Goal: Navigation & Orientation: Understand site structure

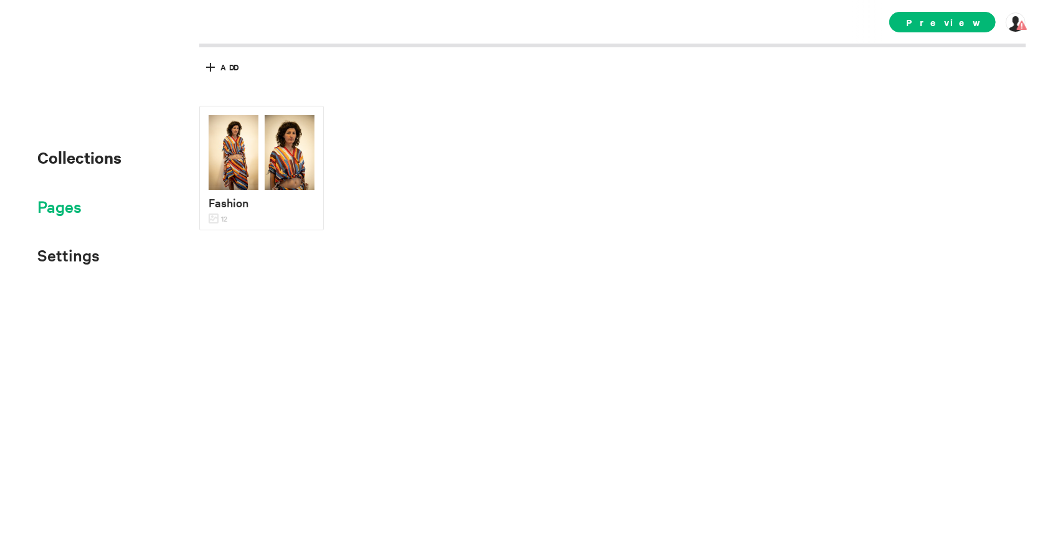
click at [59, 212] on span "Pages" at bounding box center [59, 206] width 44 height 21
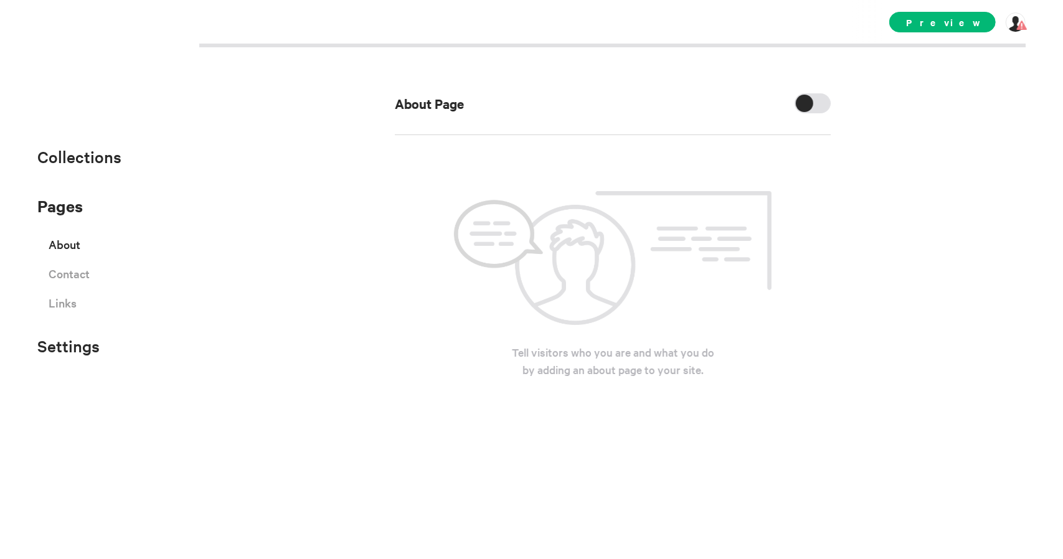
click at [820, 113] on div "About Page" at bounding box center [613, 114] width 436 height 42
click at [819, 103] on div at bounding box center [813, 103] width 36 height 20
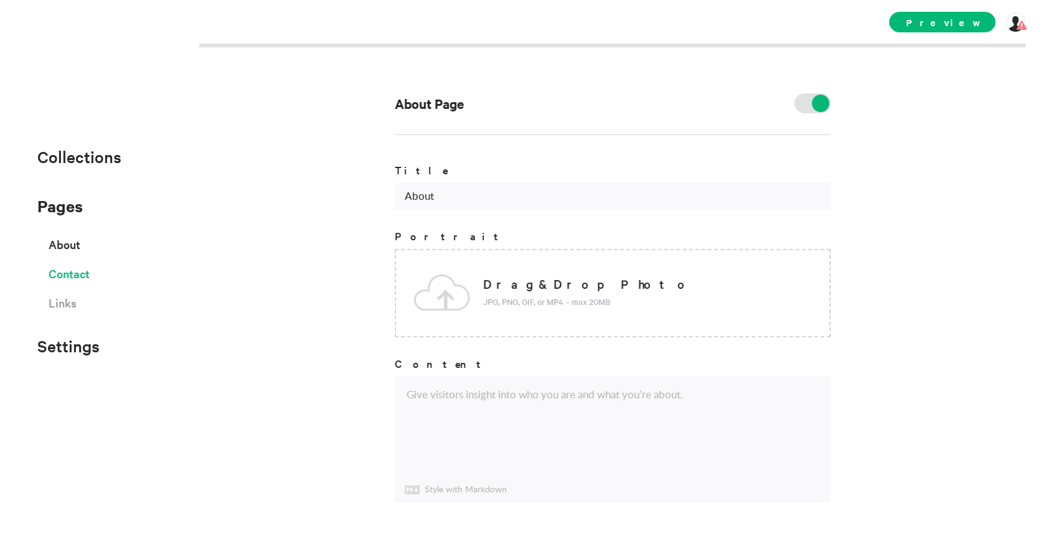
click at [81, 280] on span "Contact" at bounding box center [69, 274] width 41 height 22
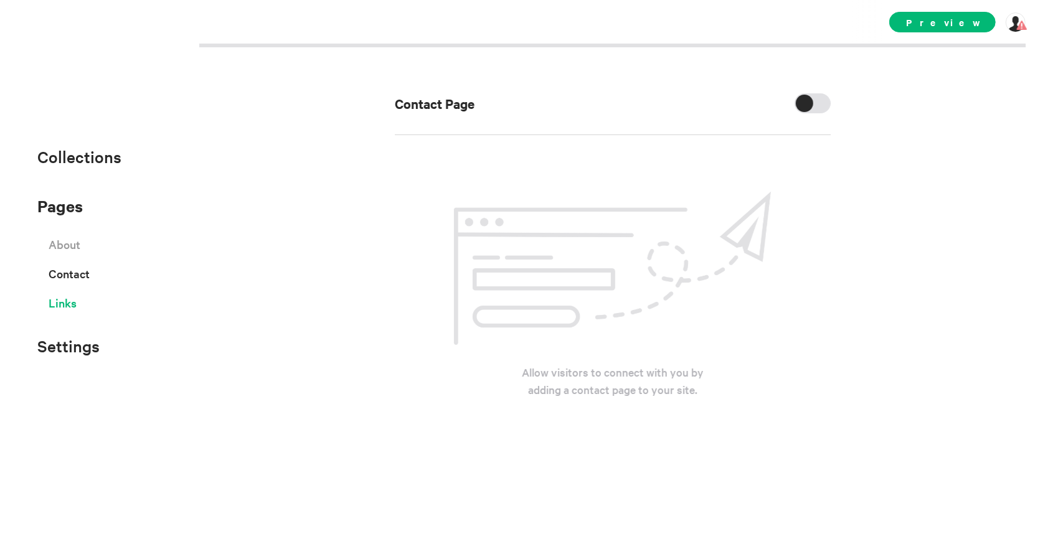
click at [70, 306] on span "Links" at bounding box center [63, 303] width 28 height 22
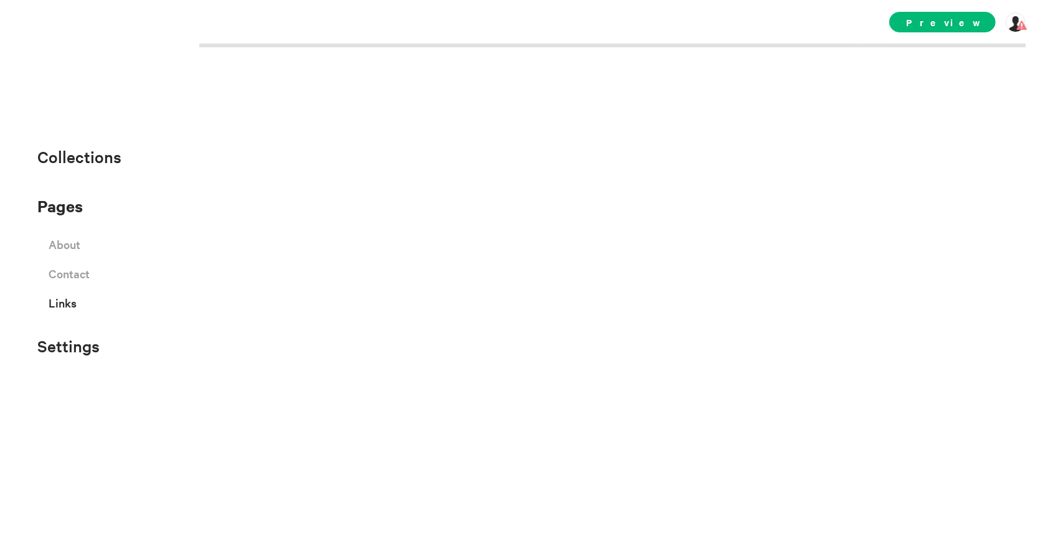
select select "instagram"
select select "facebook"
select select "twitter"
select select "youtube"
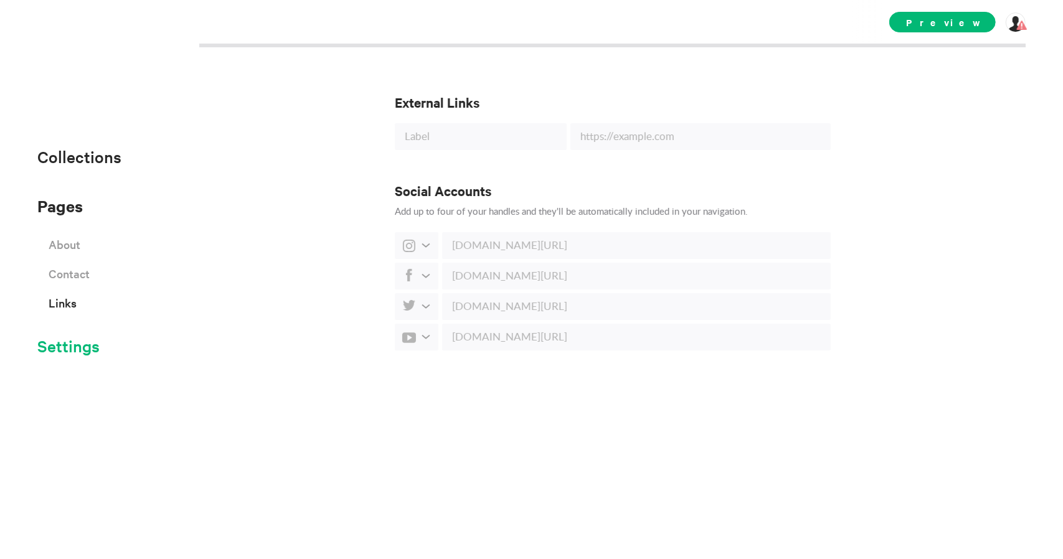
click at [61, 352] on span "Settings" at bounding box center [68, 346] width 62 height 21
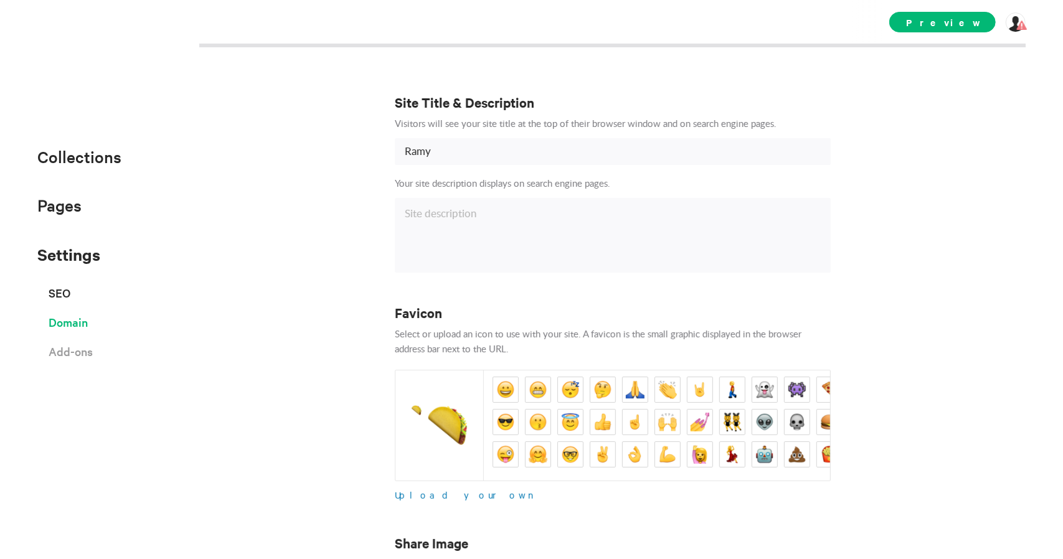
click at [59, 331] on span "Domain" at bounding box center [68, 322] width 39 height 22
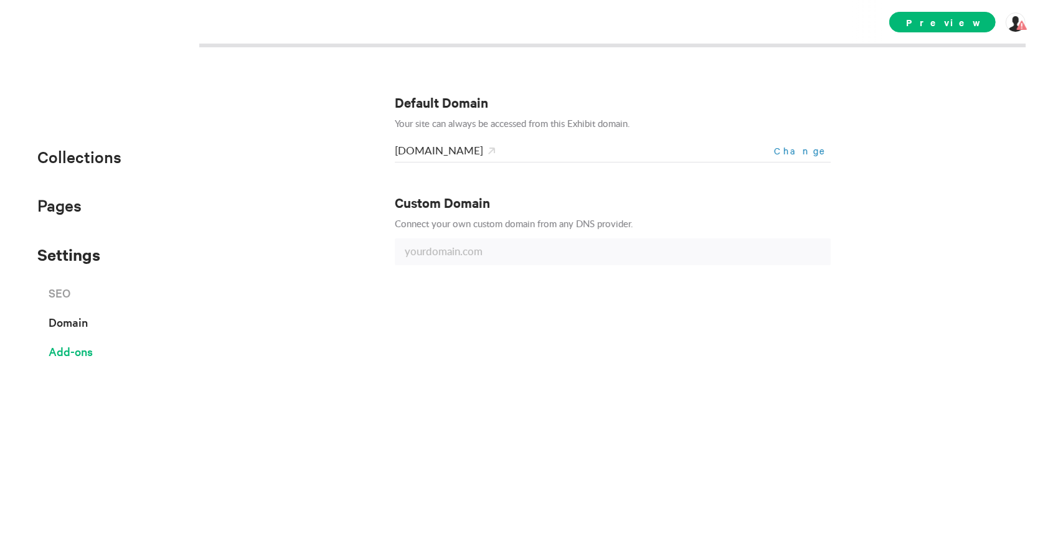
click at [66, 357] on span "Add-ons" at bounding box center [71, 352] width 44 height 22
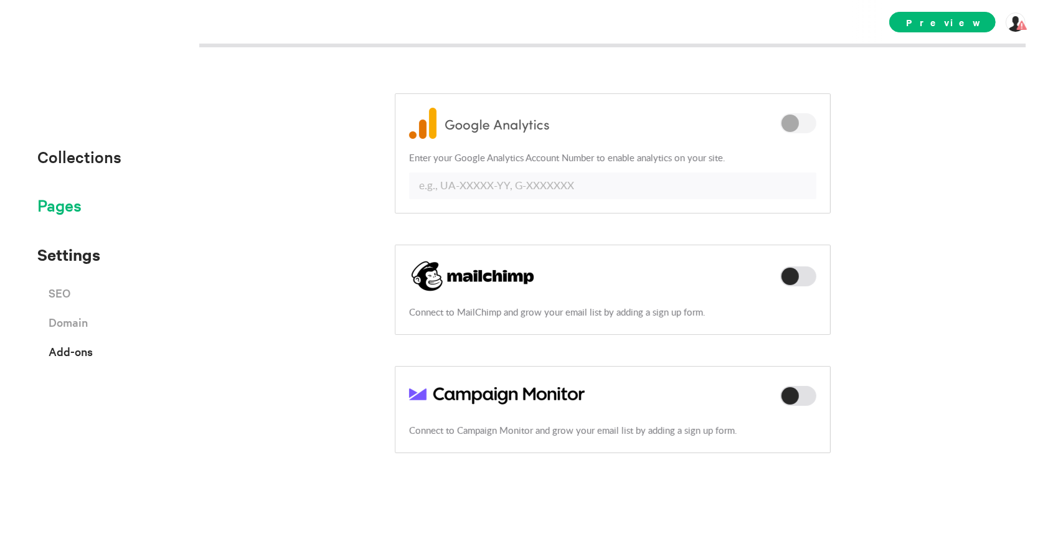
click at [54, 211] on span "Pages" at bounding box center [59, 205] width 44 height 21
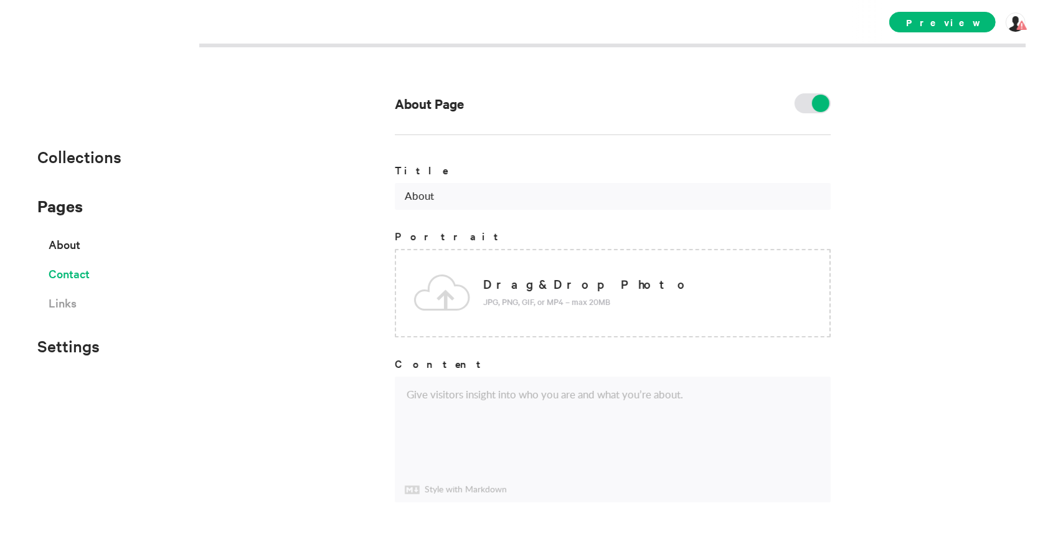
click at [72, 280] on span "Contact" at bounding box center [69, 274] width 41 height 22
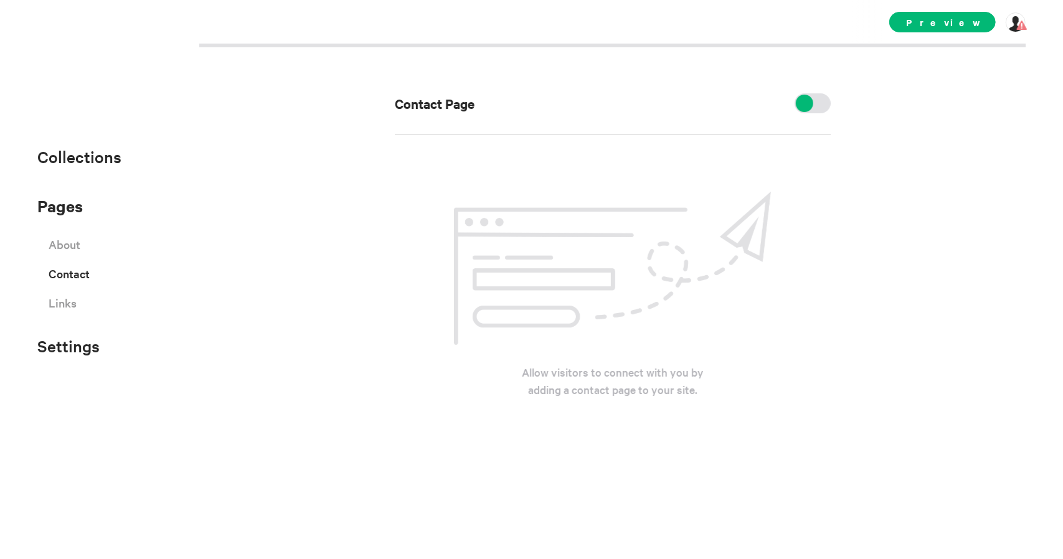
click at [820, 107] on div at bounding box center [813, 103] width 36 height 20
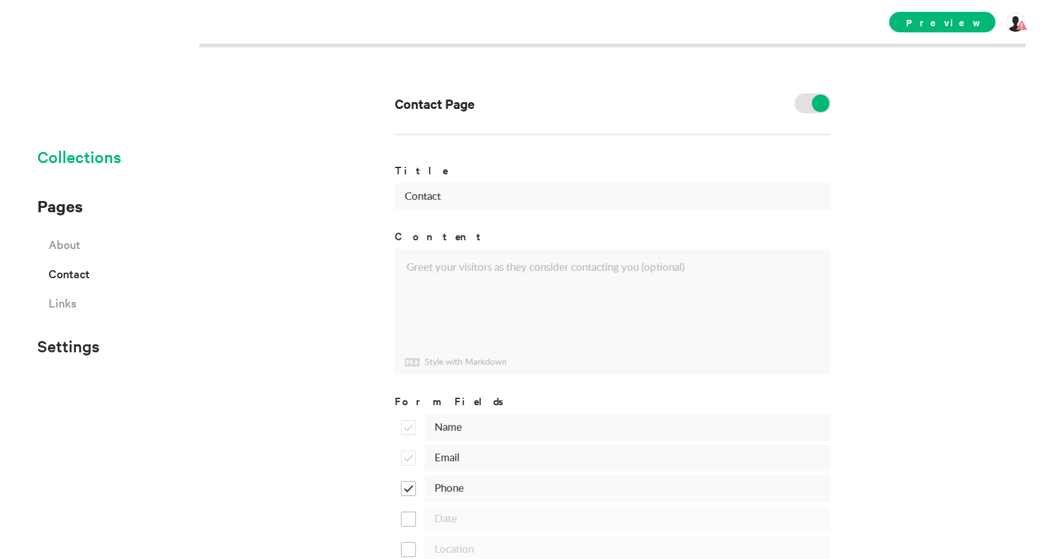
click at [80, 149] on span "Collections" at bounding box center [79, 156] width 84 height 21
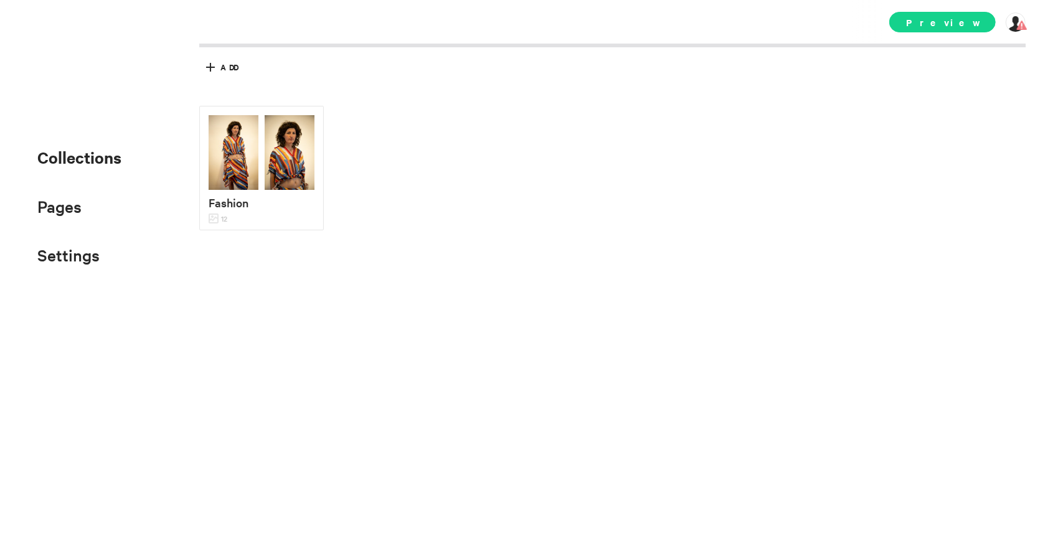
click at [972, 17] on span "Preview" at bounding box center [943, 22] width 107 height 21
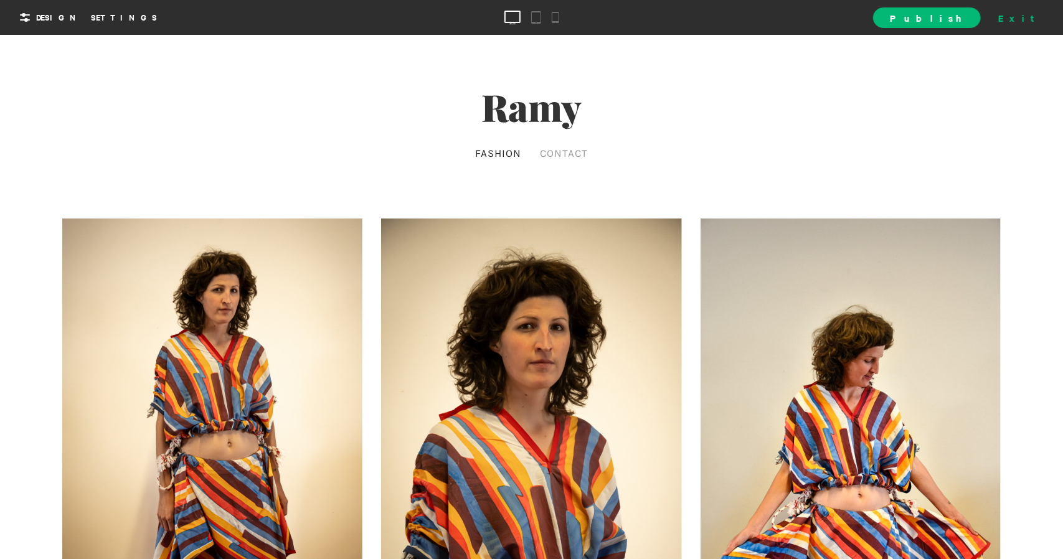
click at [1027, 20] on div "Exit" at bounding box center [1021, 17] width 55 height 19
click at [1027, 20] on div "Collections Pages About Contact Links Settings SEO Domain Add-ons Collections P…" at bounding box center [531, 279] width 1063 height 559
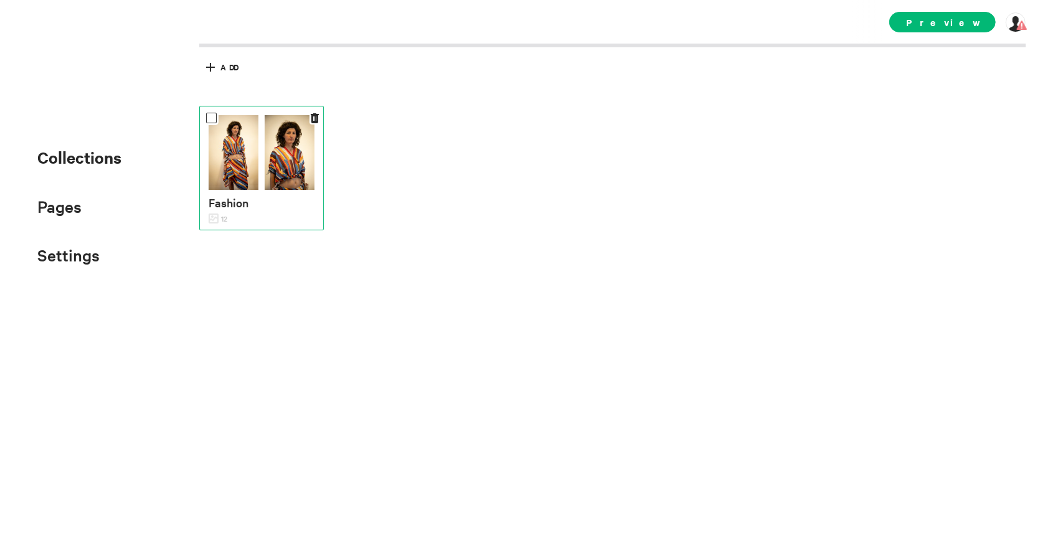
click at [280, 171] on img at bounding box center [290, 152] width 50 height 75
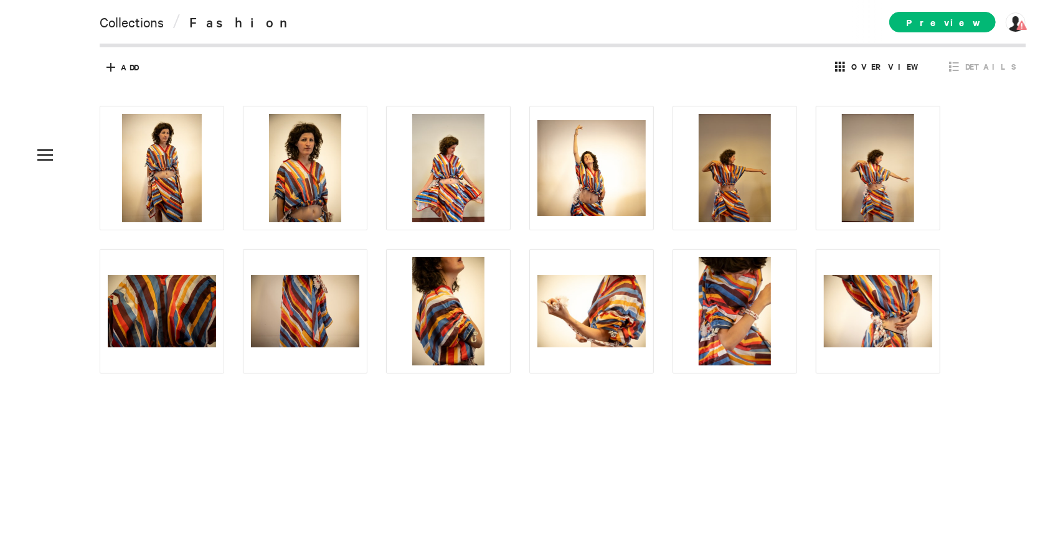
click at [916, 73] on span "Overview" at bounding box center [880, 65] width 97 height 19
click at [913, 69] on span "Overview" at bounding box center [889, 66] width 74 height 11
click at [87, 156] on div at bounding box center [531, 279] width 1063 height 559
click at [981, 69] on span "Details" at bounding box center [991, 66] width 51 height 11
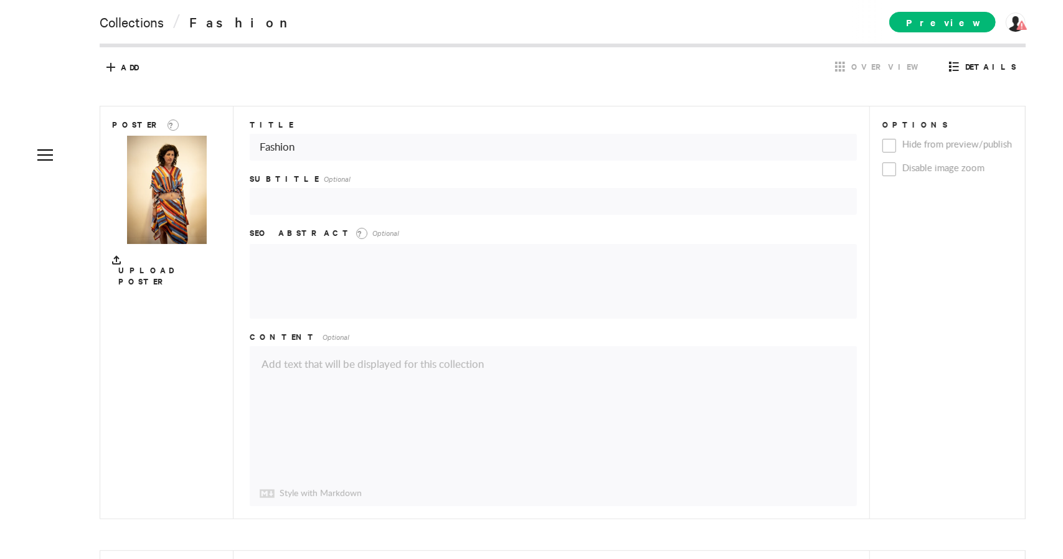
click at [981, 69] on span "Details" at bounding box center [991, 66] width 51 height 11
click at [1015, 22] on div at bounding box center [1016, 22] width 20 height 20
